Goal: Task Accomplishment & Management: Use online tool/utility

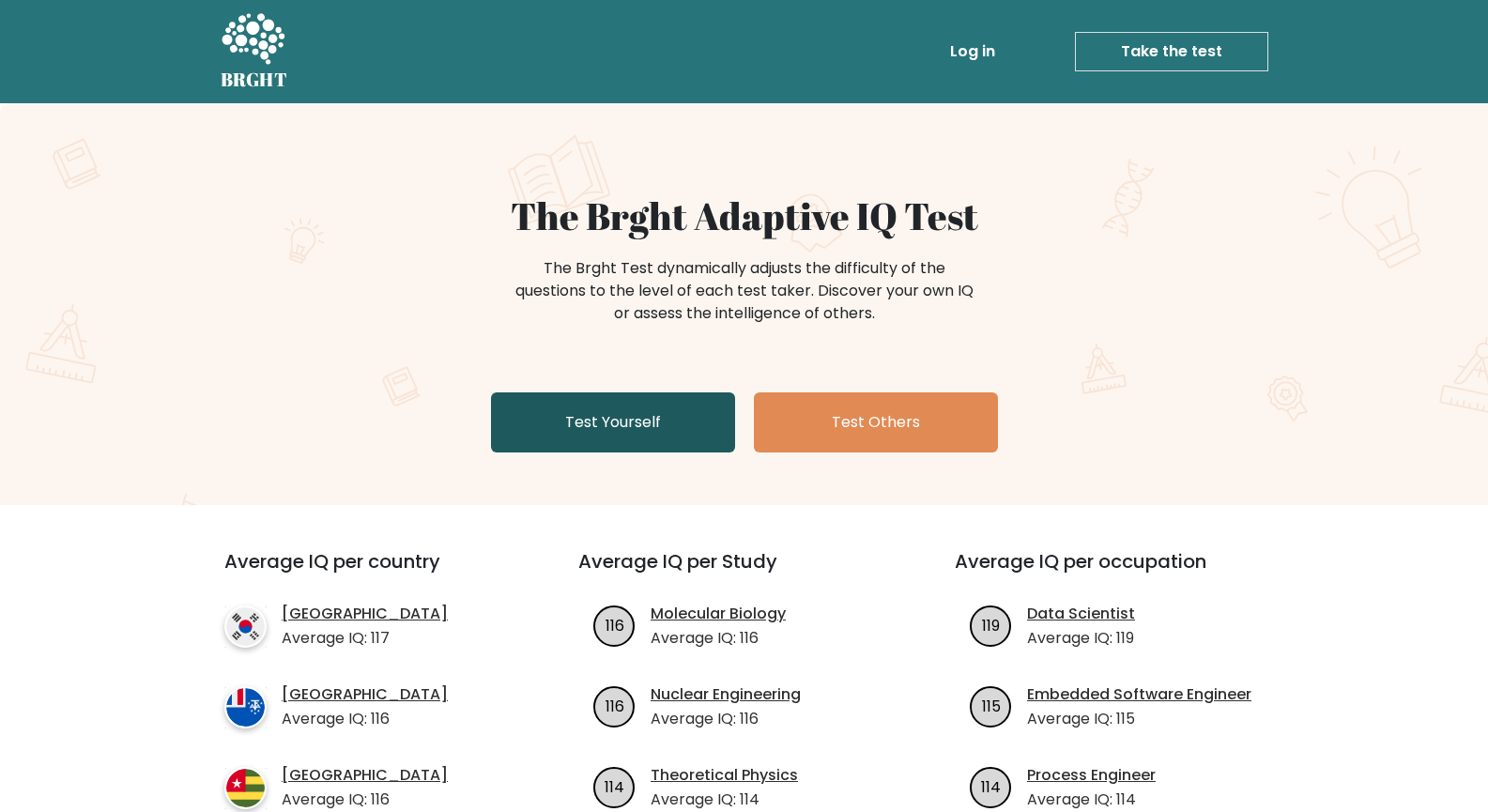
click at [701, 432] on link "Test Yourself" at bounding box center [613, 422] width 245 height 60
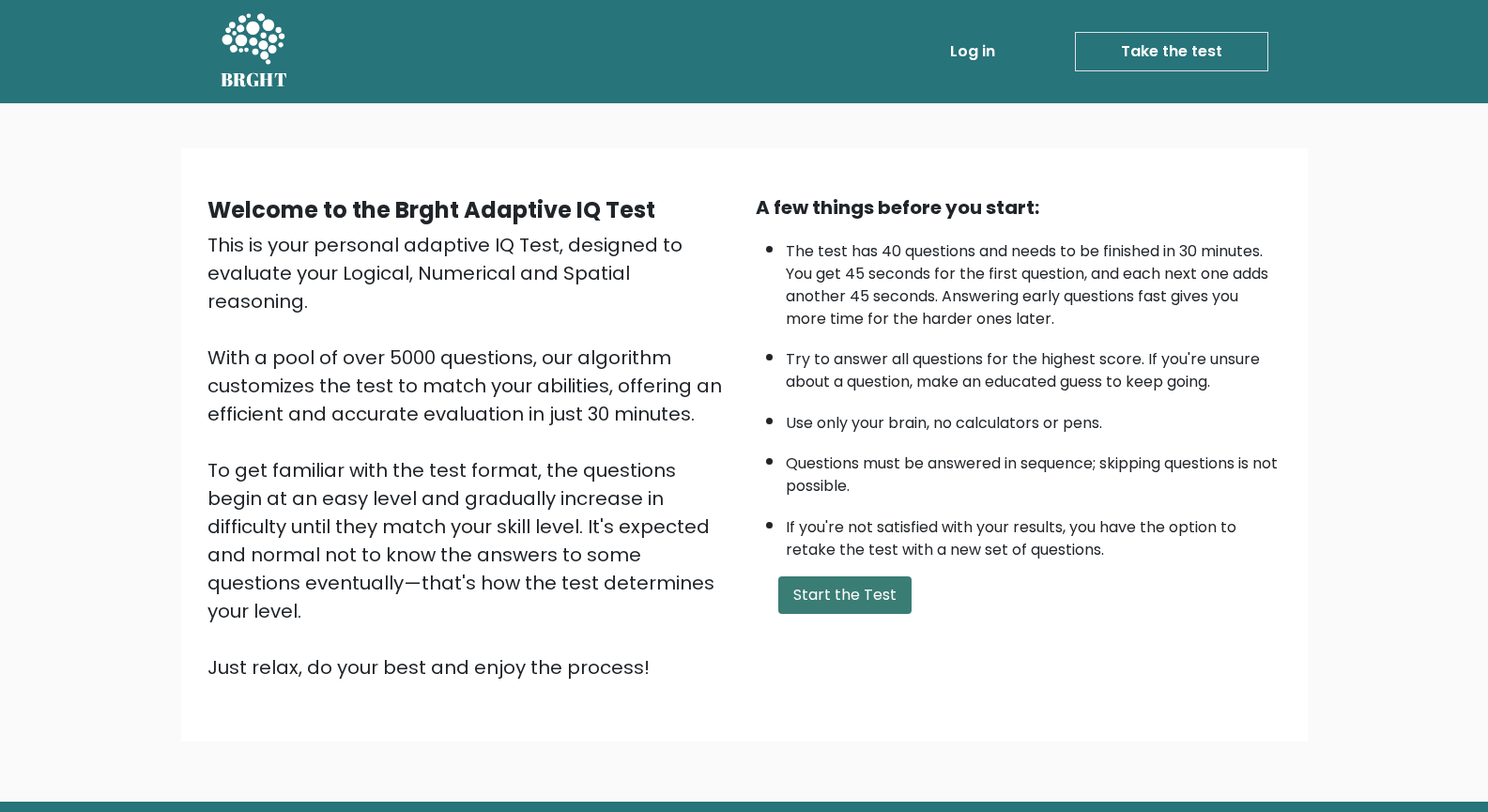
click at [856, 582] on button "Start the Test" at bounding box center [845, 595] width 134 height 37
